Goal: Information Seeking & Learning: Learn about a topic

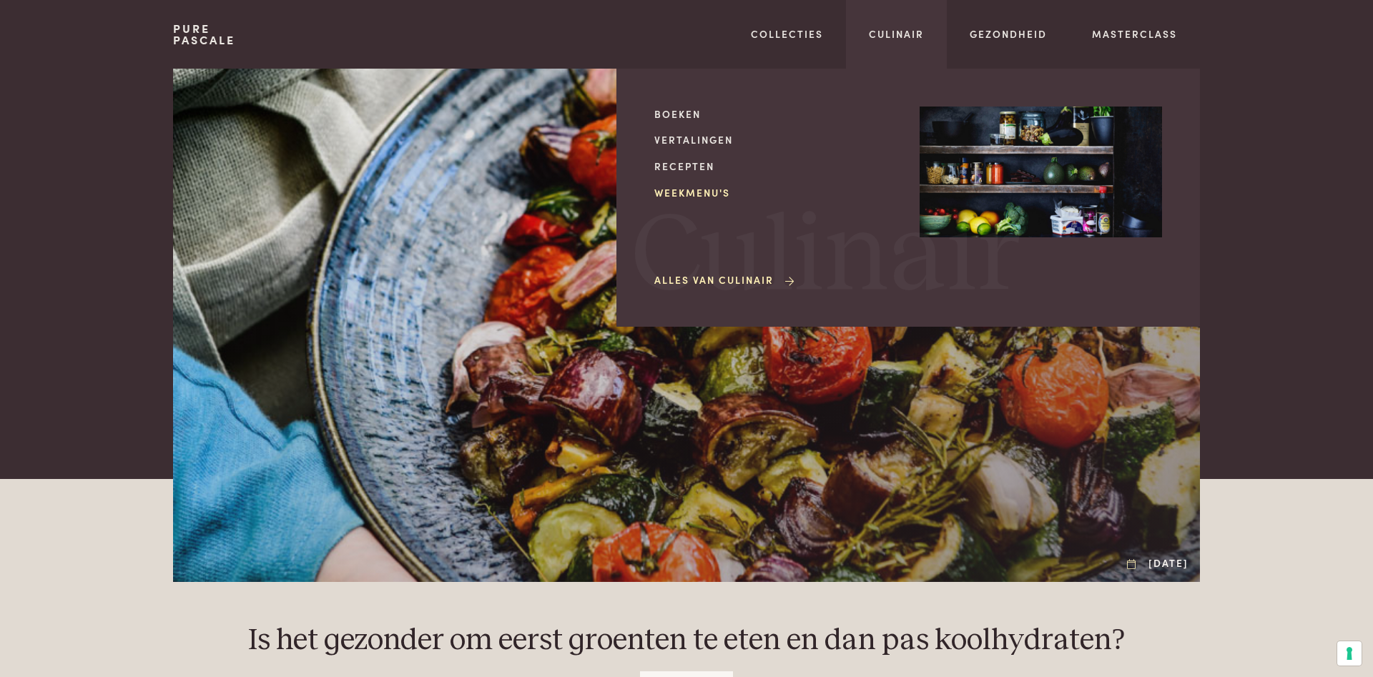
click at [696, 190] on link "Weekmenu's" at bounding box center [775, 192] width 242 height 15
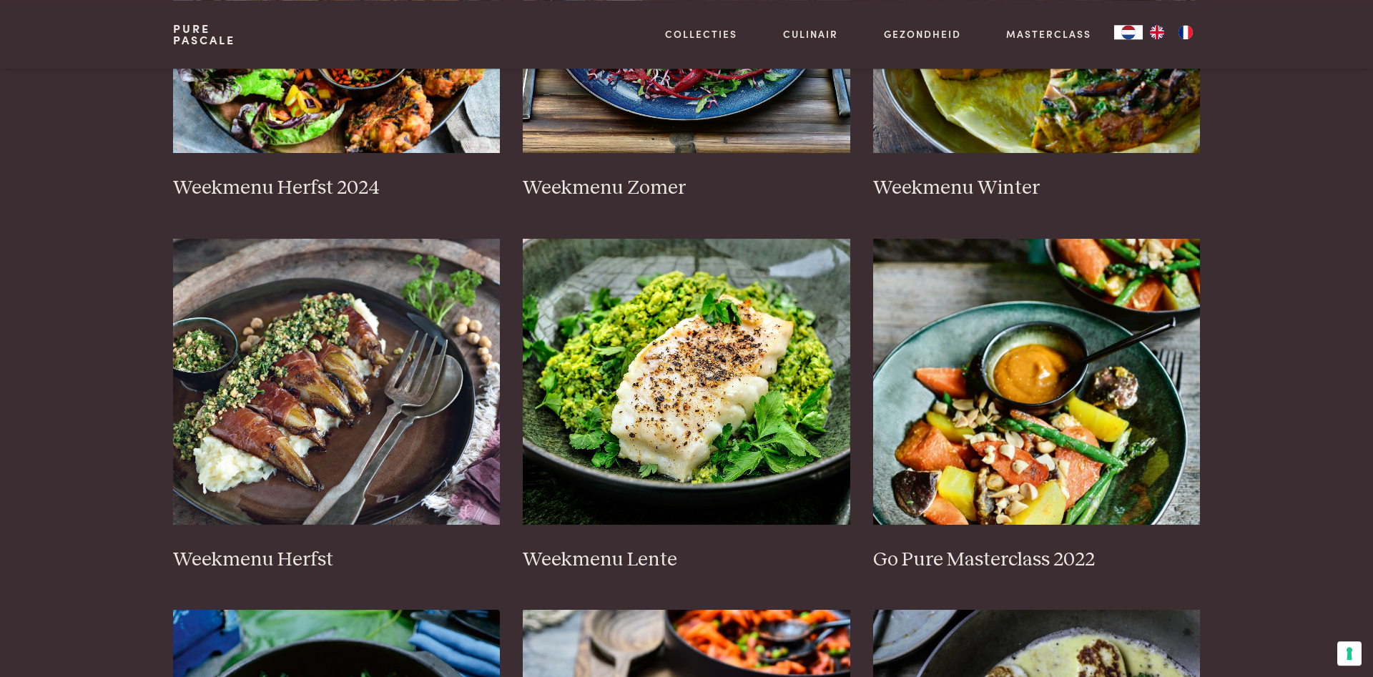
scroll to position [583, 0]
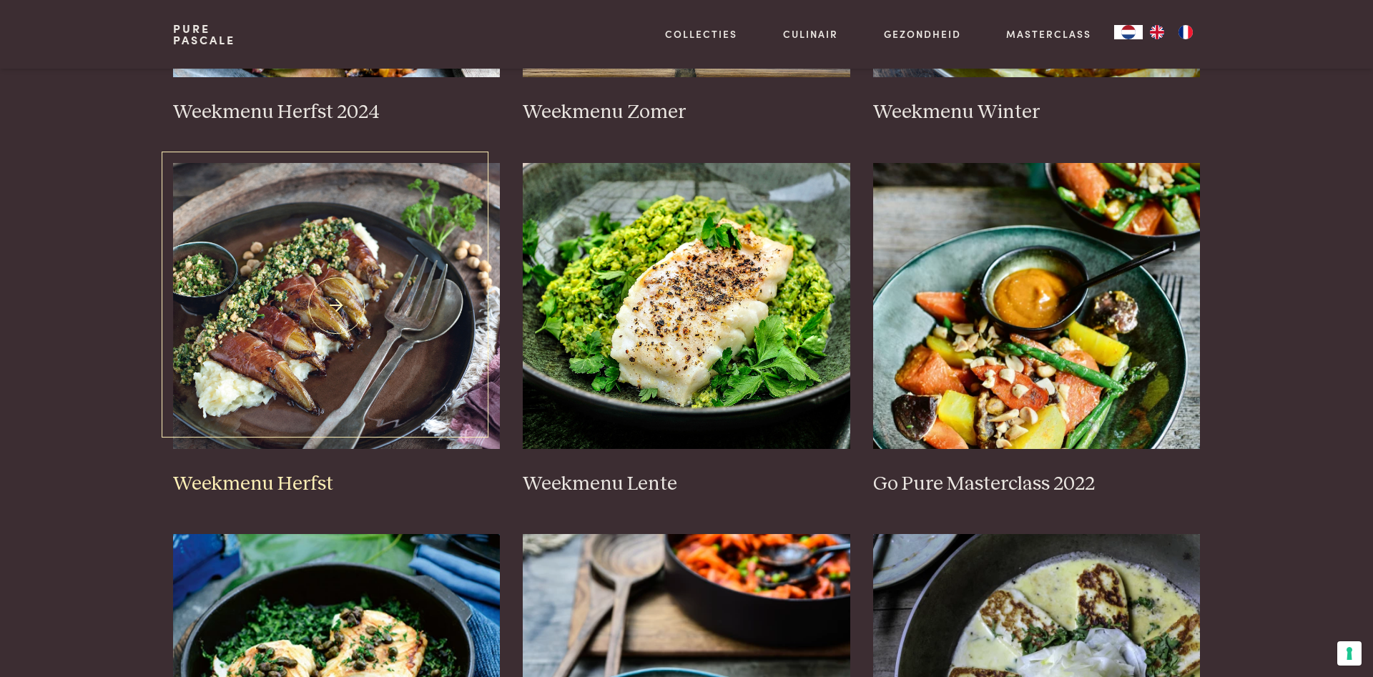
click at [317, 292] on img at bounding box center [336, 306] width 327 height 286
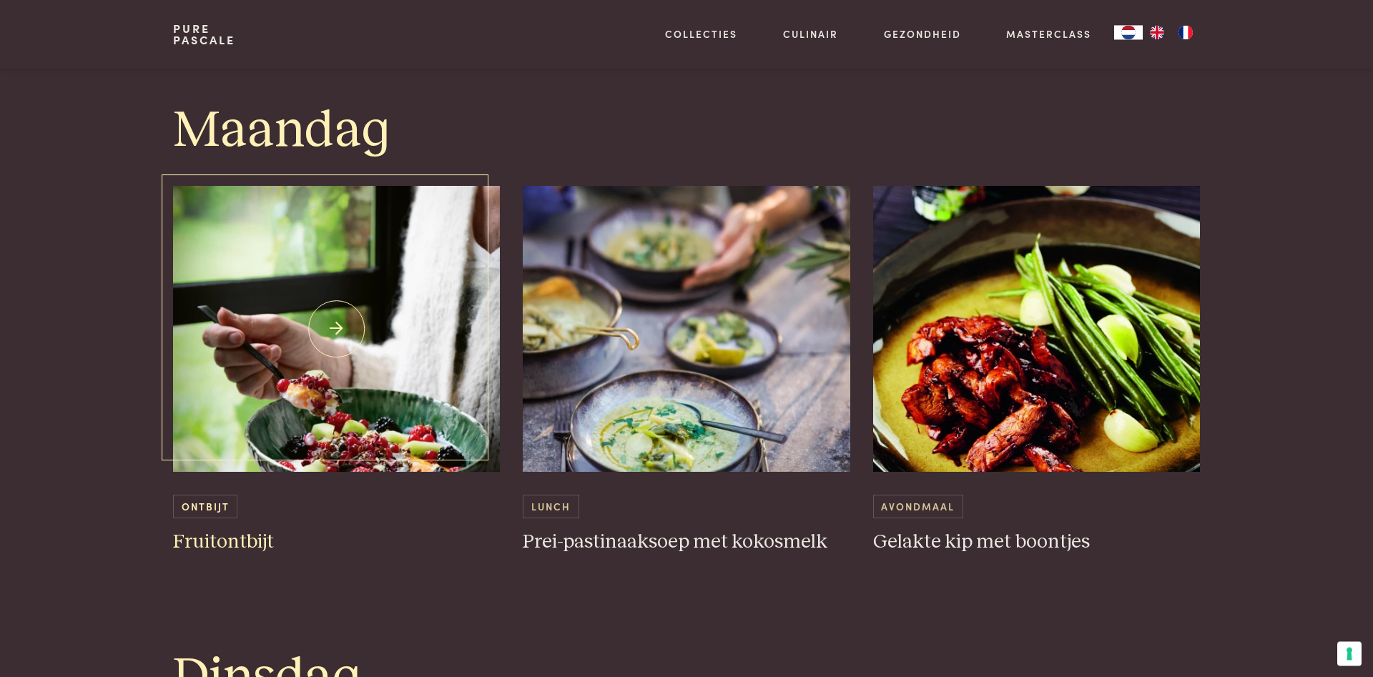
scroll to position [729, 0]
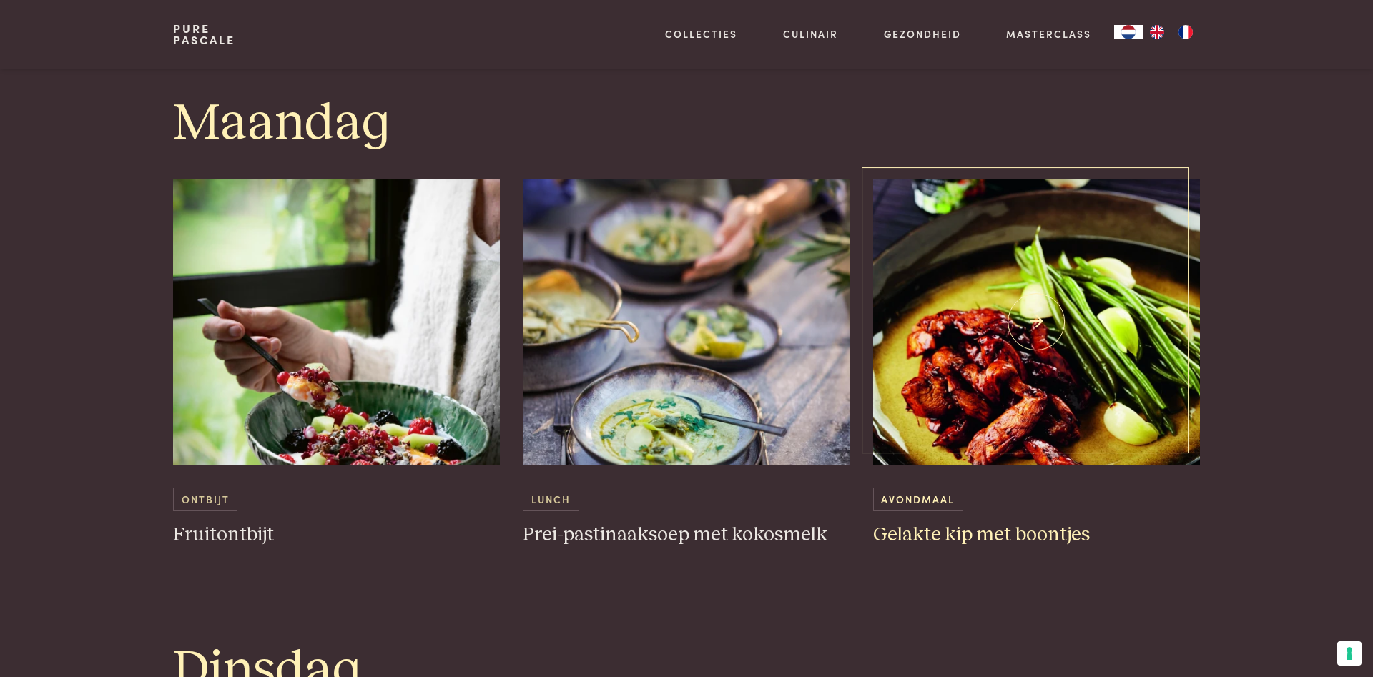
click at [1027, 287] on img at bounding box center [1036, 322] width 327 height 286
click at [658, 227] on img at bounding box center [686, 322] width 327 height 286
click at [365, 265] on img at bounding box center [336, 322] width 327 height 286
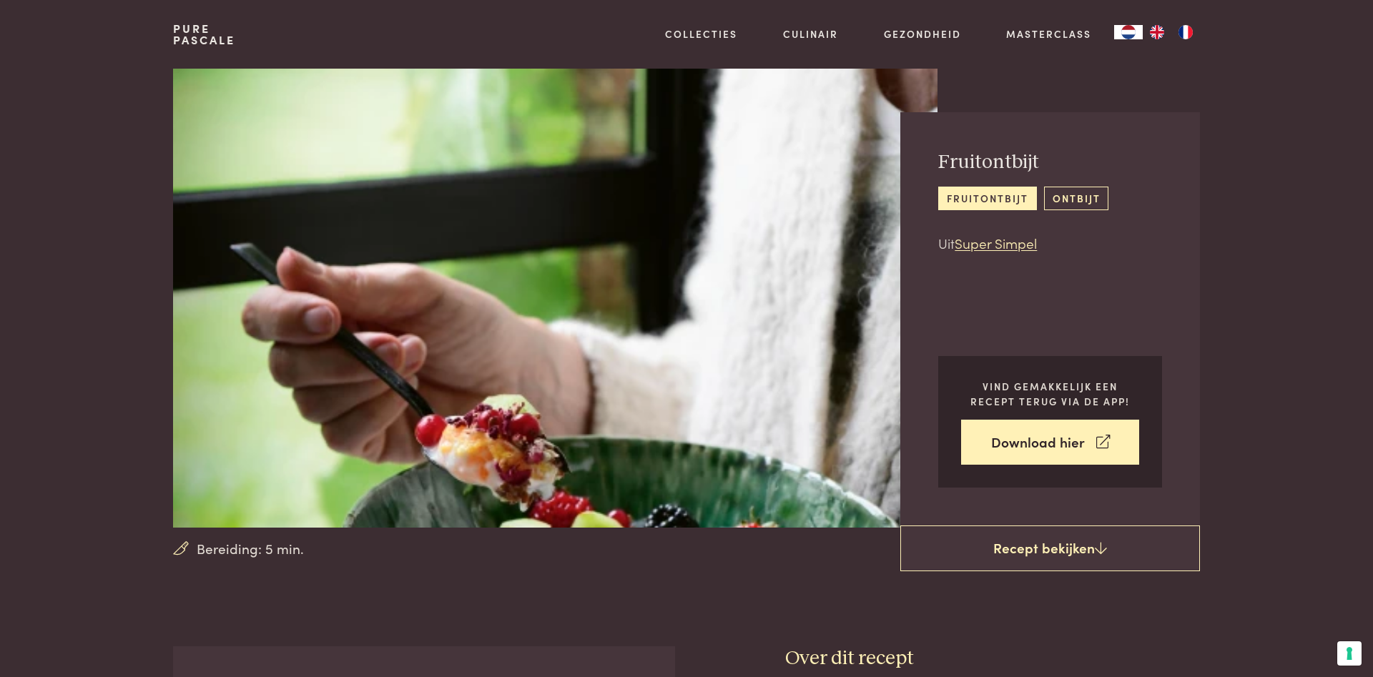
click at [1069, 192] on link "ontbijt" at bounding box center [1076, 199] width 64 height 24
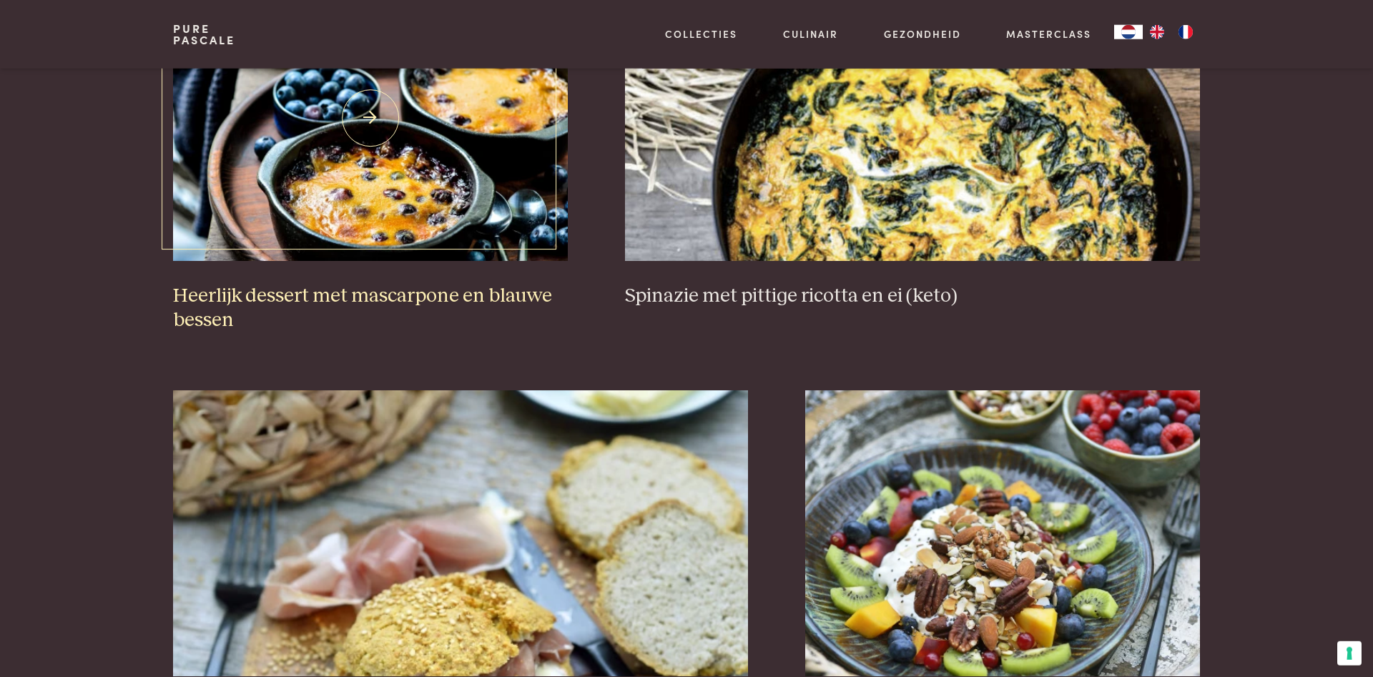
scroll to position [2188, 0]
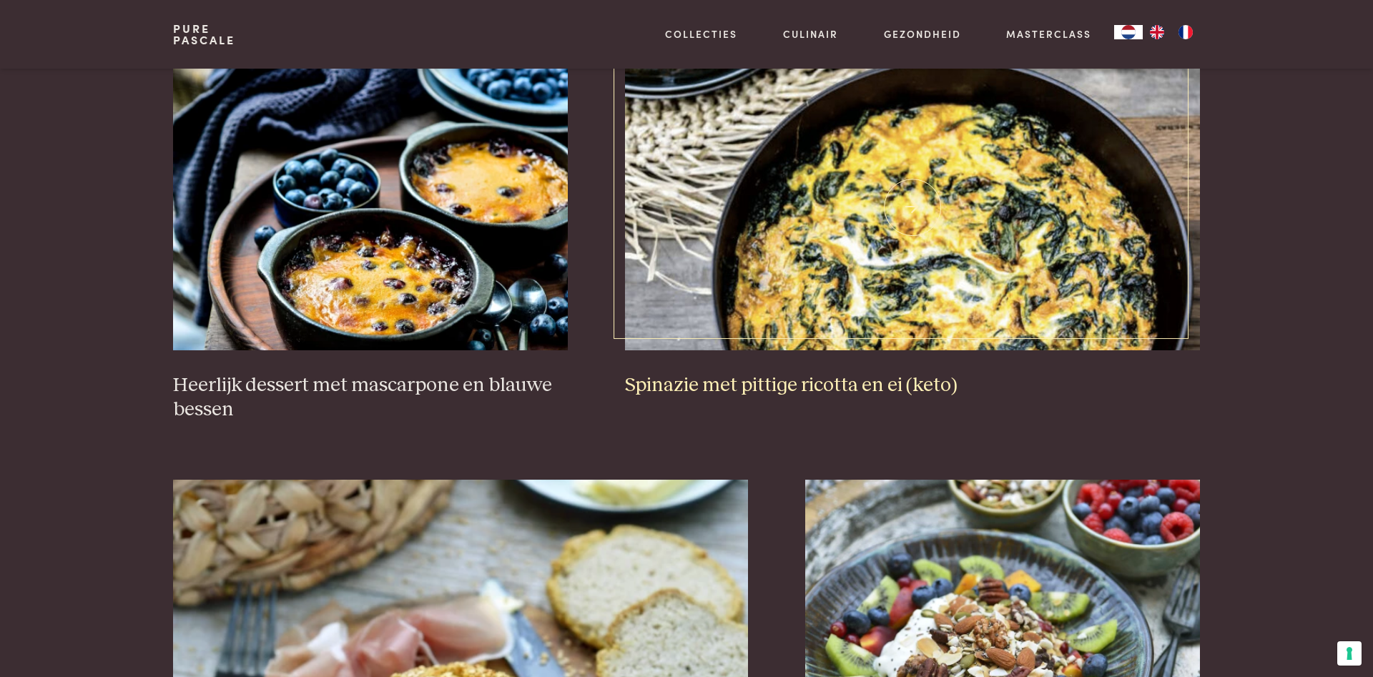
click at [877, 182] on img at bounding box center [913, 207] width 576 height 286
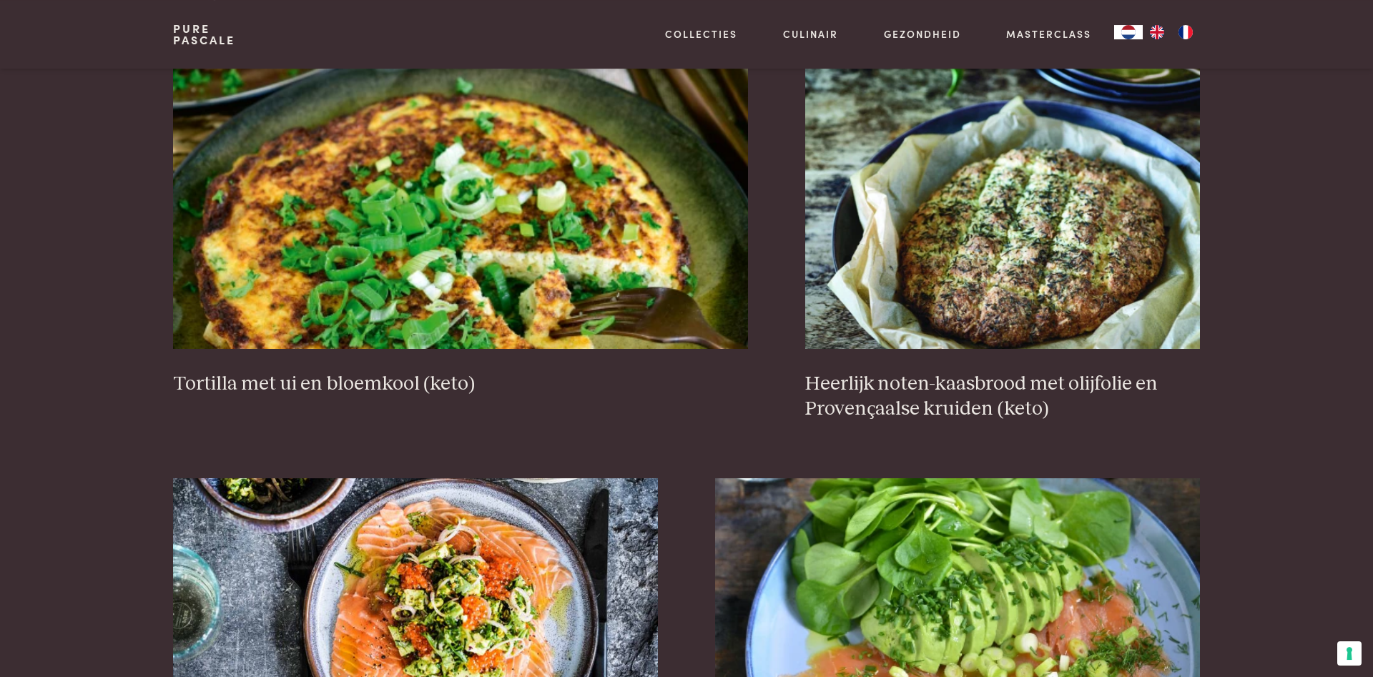
scroll to position [1167, 0]
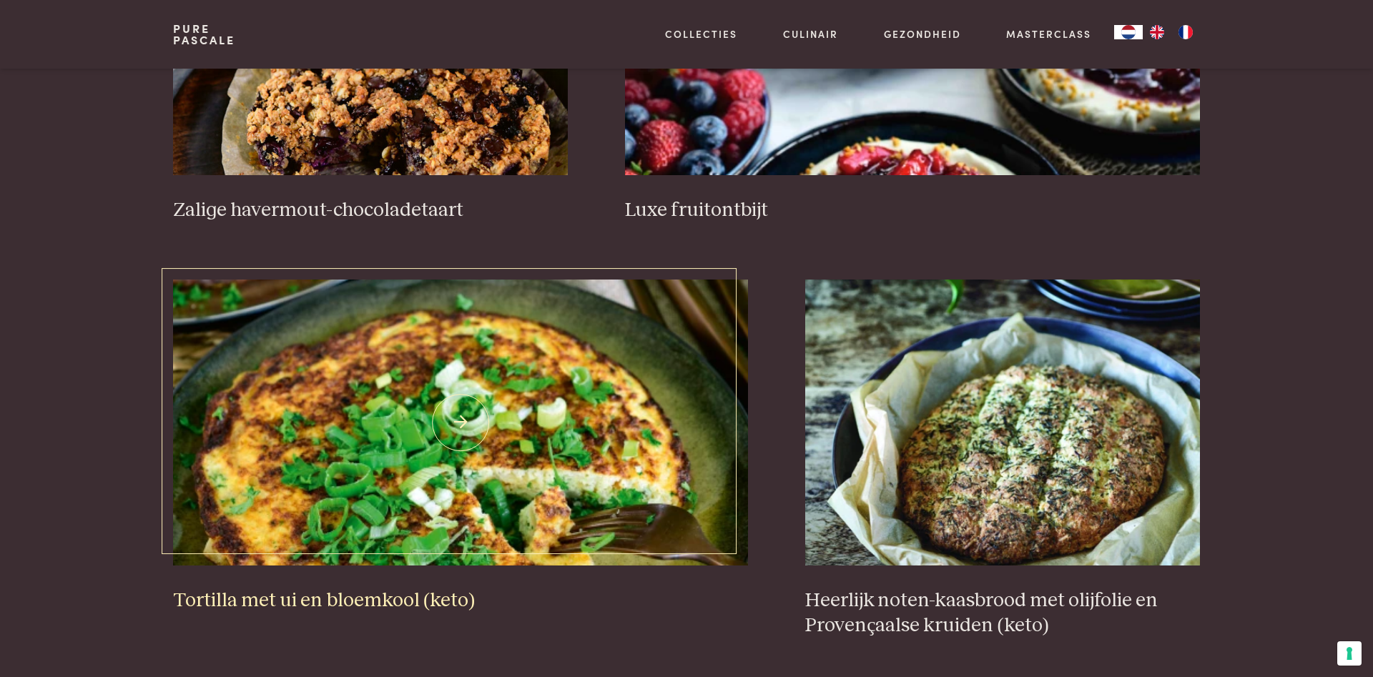
click at [489, 386] on img at bounding box center [461, 423] width 576 height 286
